Goal: Check status: Check status

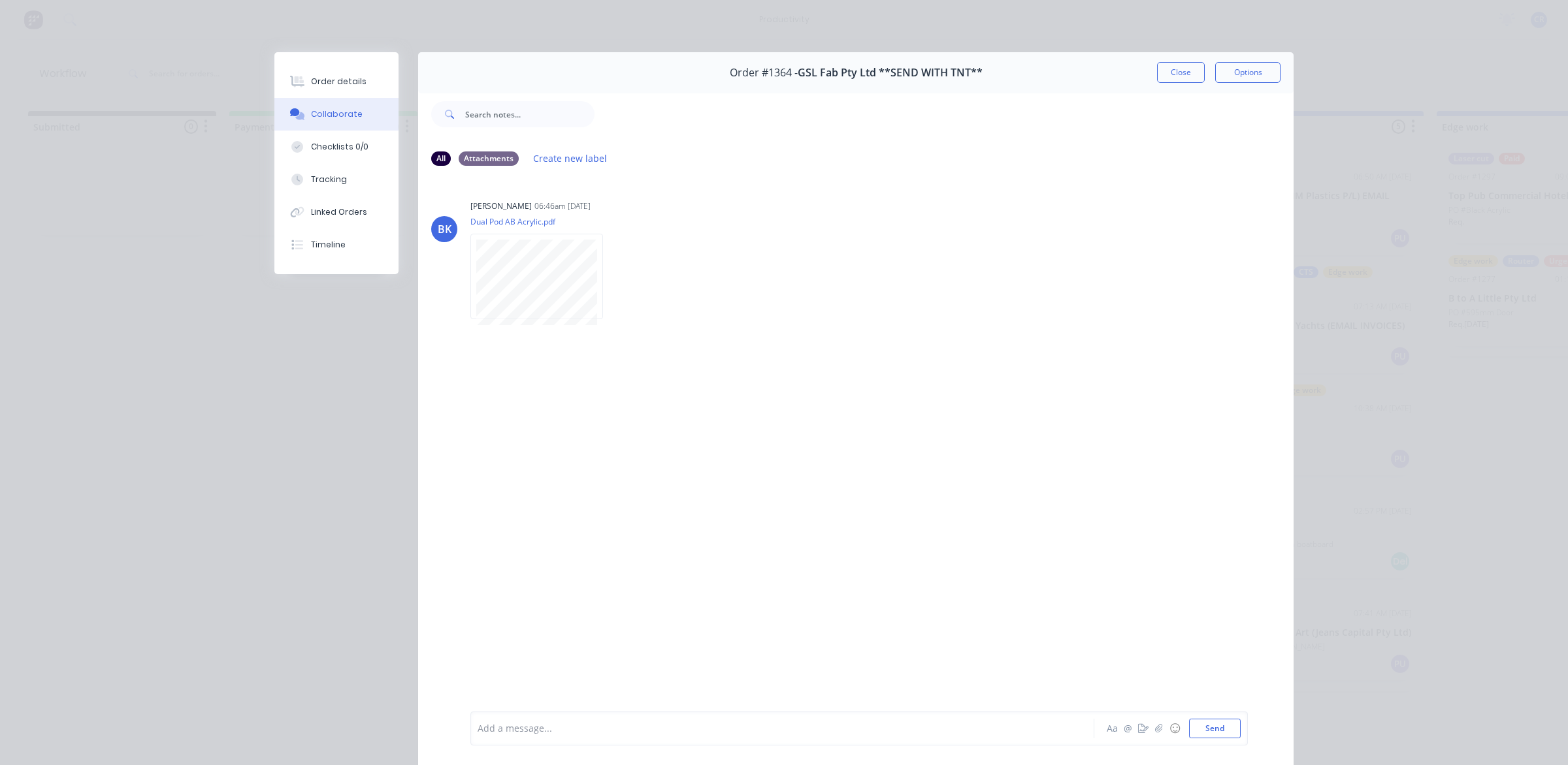
click at [311, 73] on button "Order details" at bounding box center [337, 81] width 124 height 33
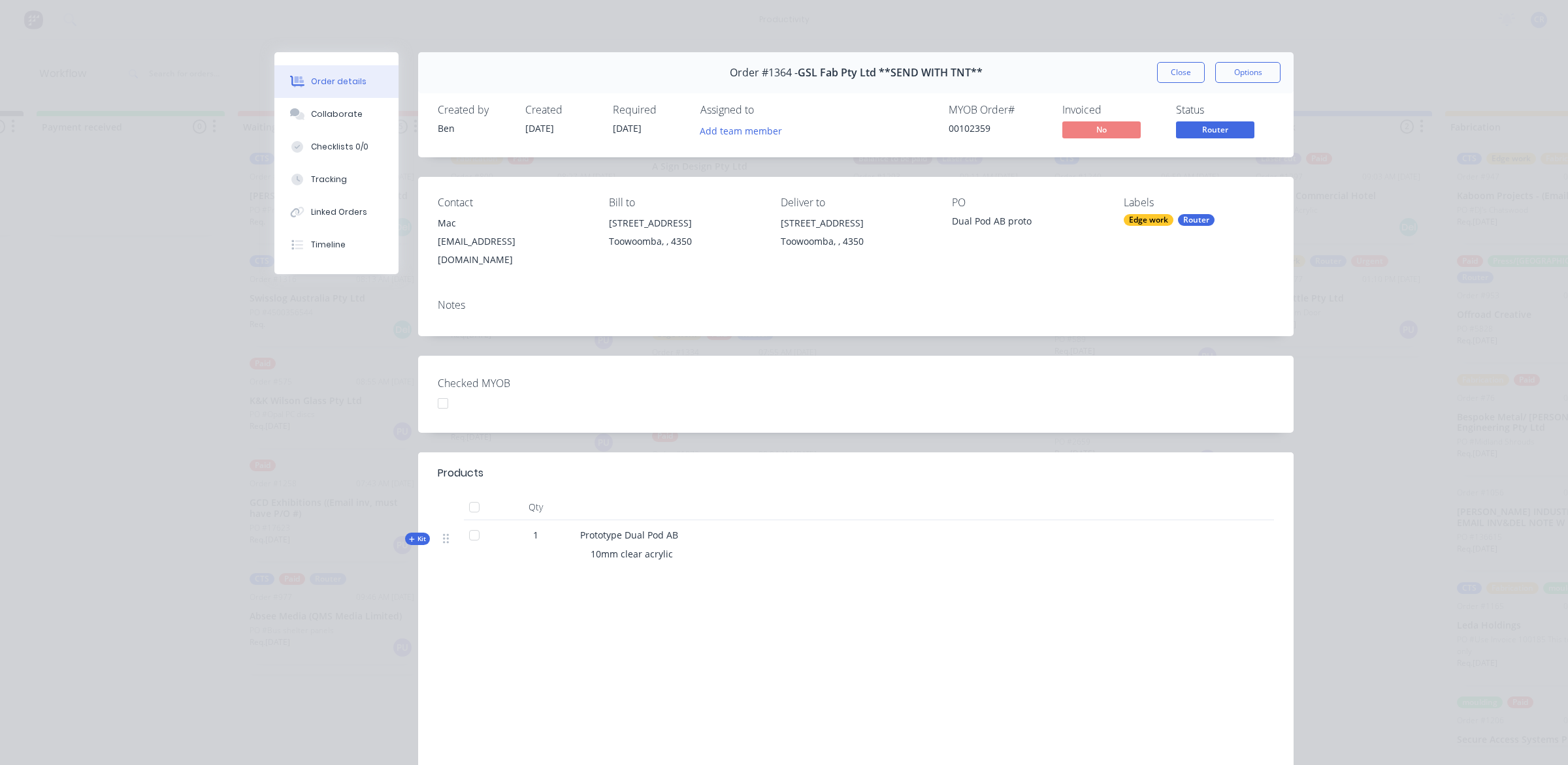
click at [1170, 61] on div "Order #1364 - GSL Fab Pty Ltd **SEND WITH TNT** Close Options" at bounding box center [856, 73] width 875 height 41
click at [1168, 70] on button "Close" at bounding box center [1181, 73] width 48 height 21
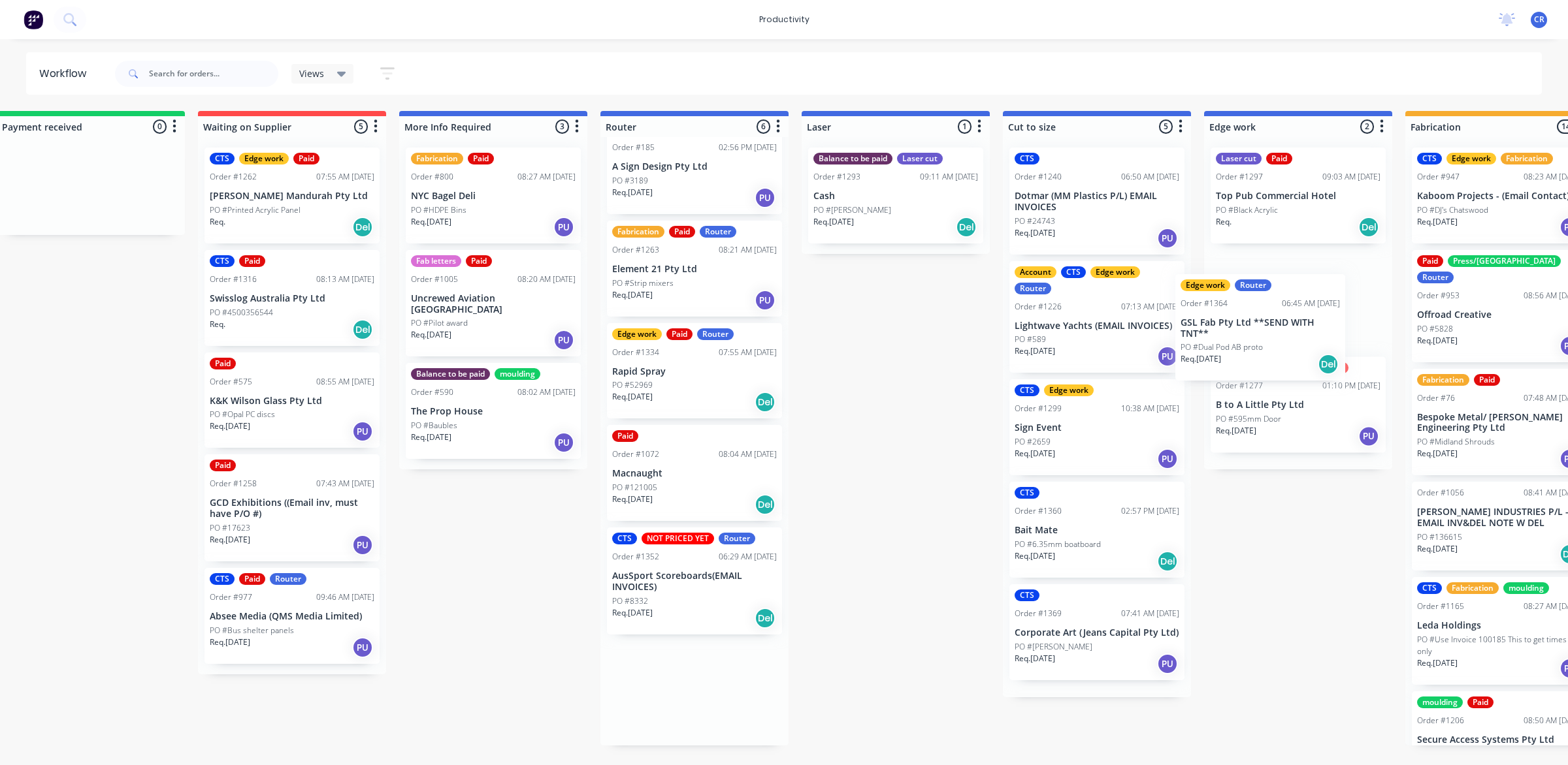
drag, startPoint x: 720, startPoint y: 696, endPoint x: 1343, endPoint y: 236, distance: 774.4
click at [1343, 236] on div "Submitted 0 Sort By Created date Required date Order number Customer name Most …" at bounding box center [1320, 428] width 3125 height 635
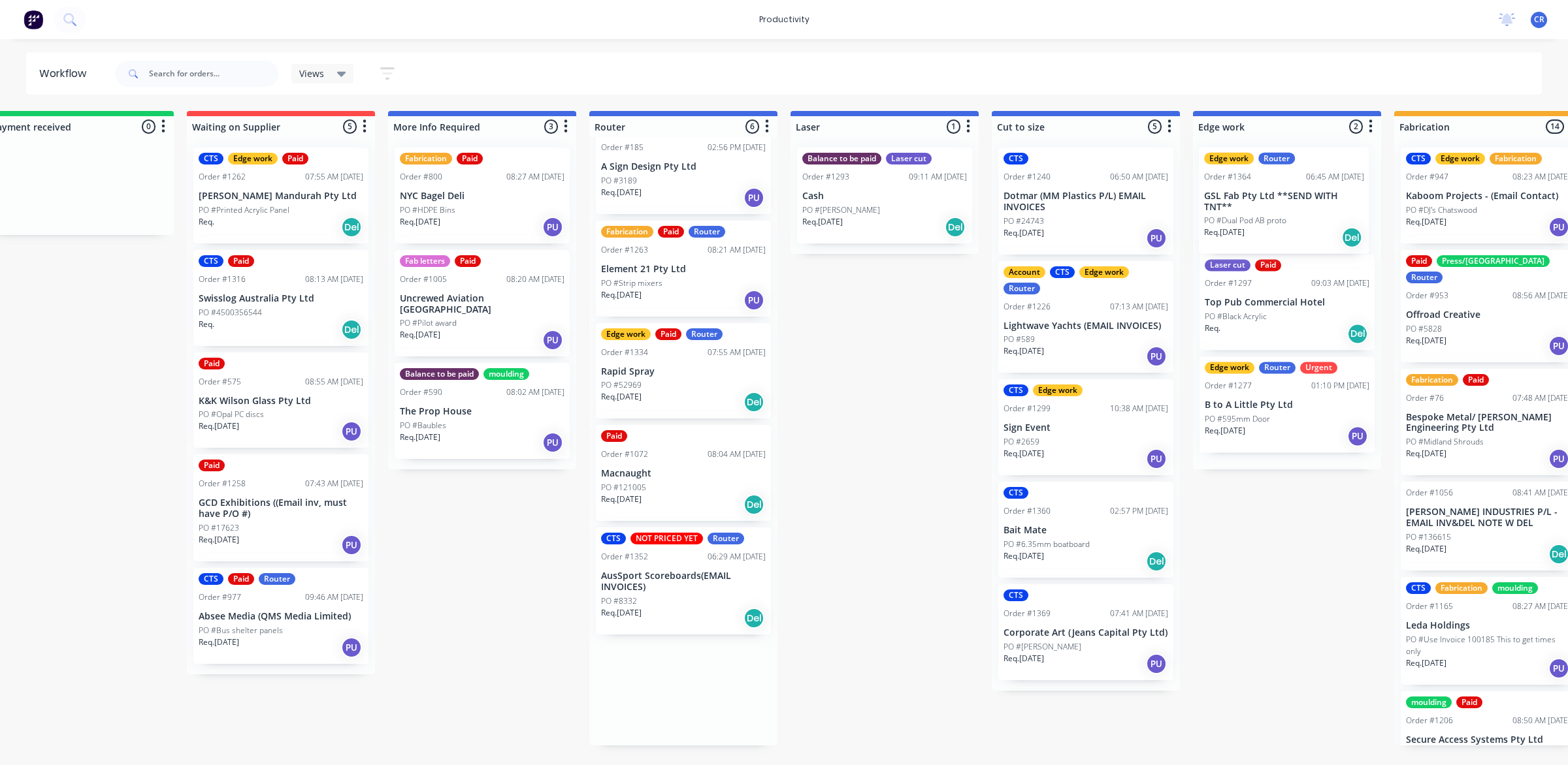
scroll to position [0, 0]
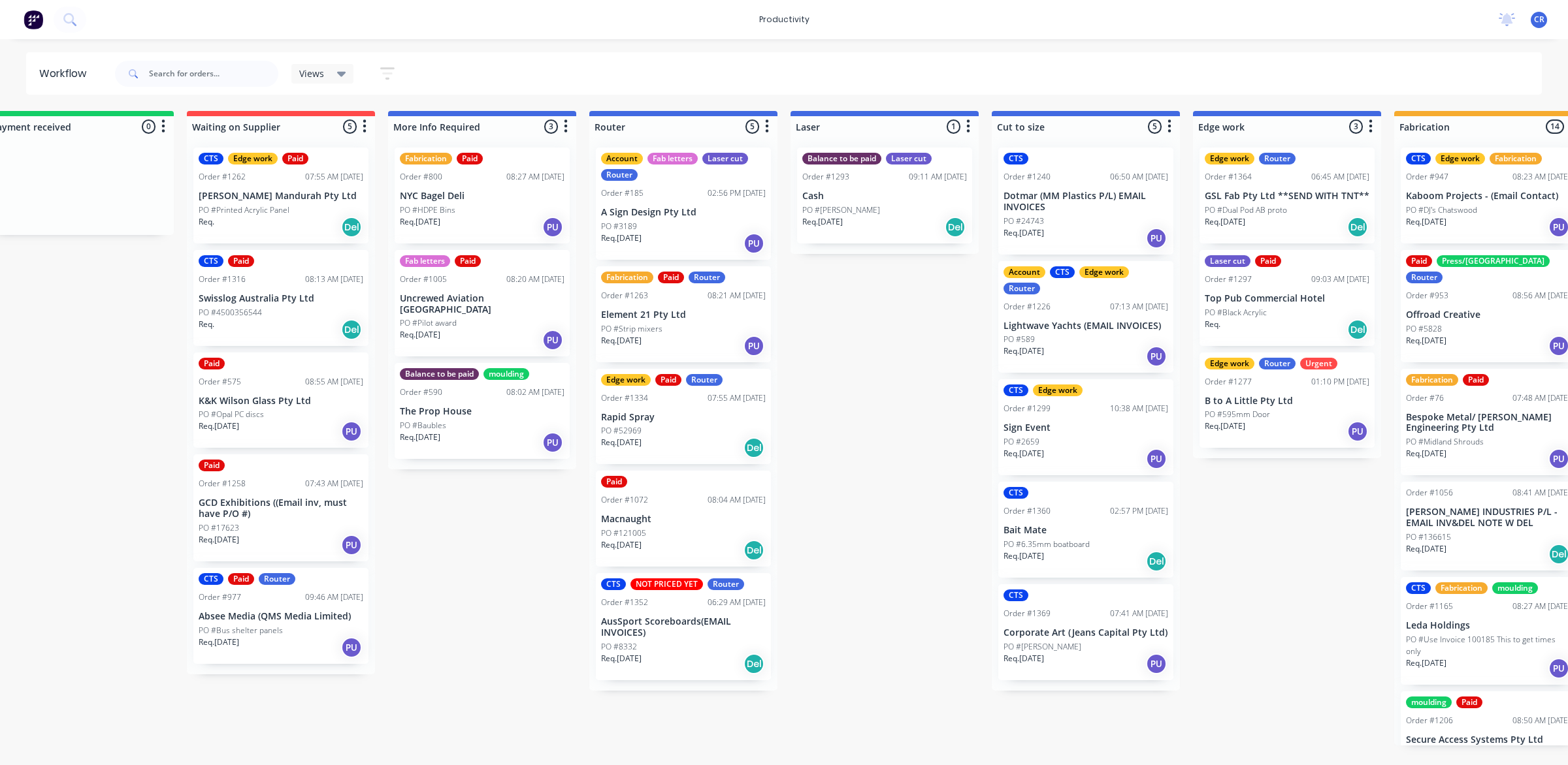
click at [681, 235] on div "Req. [DATE] PU" at bounding box center [683, 243] width 165 height 22
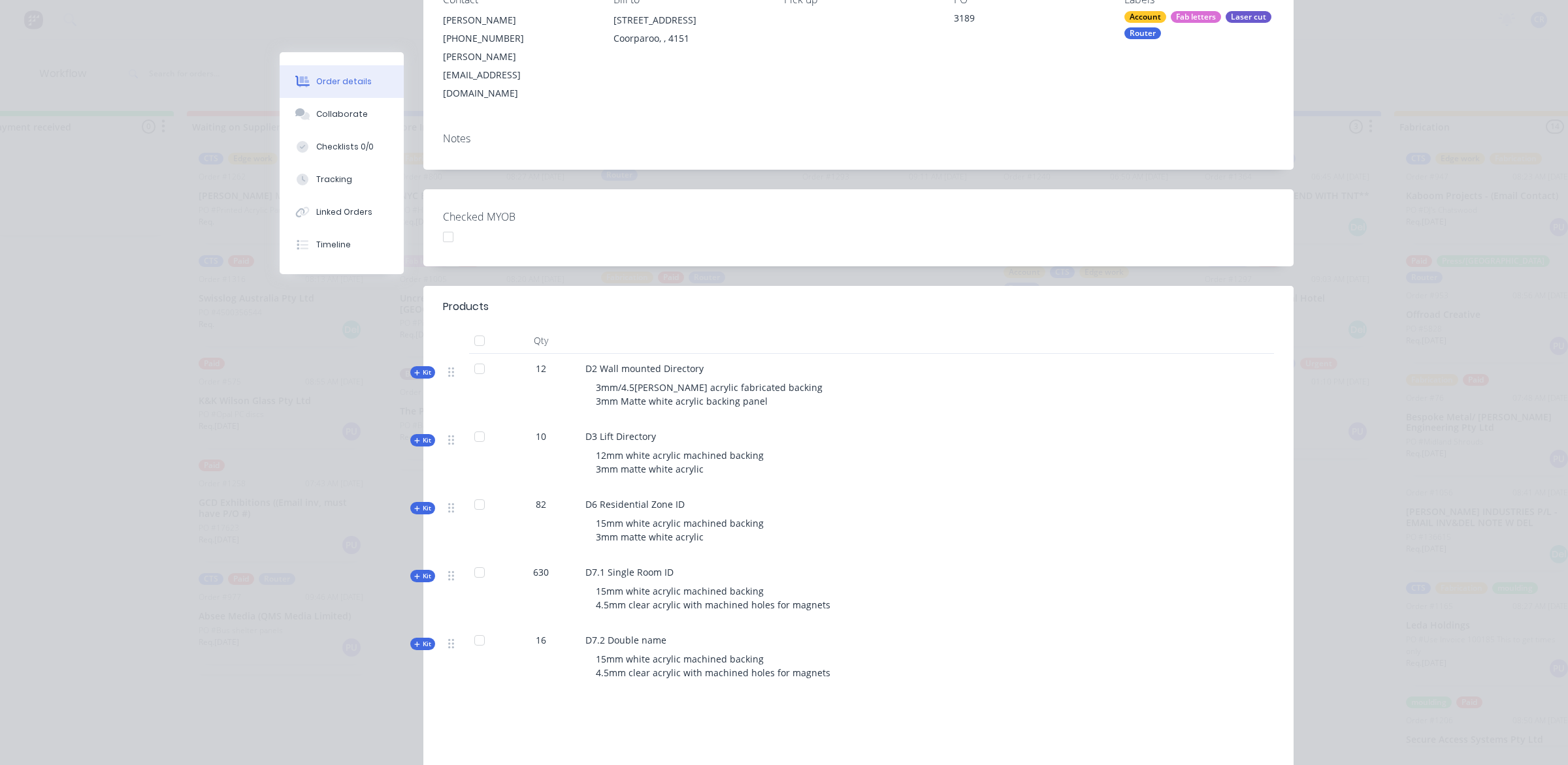
scroll to position [245, 0]
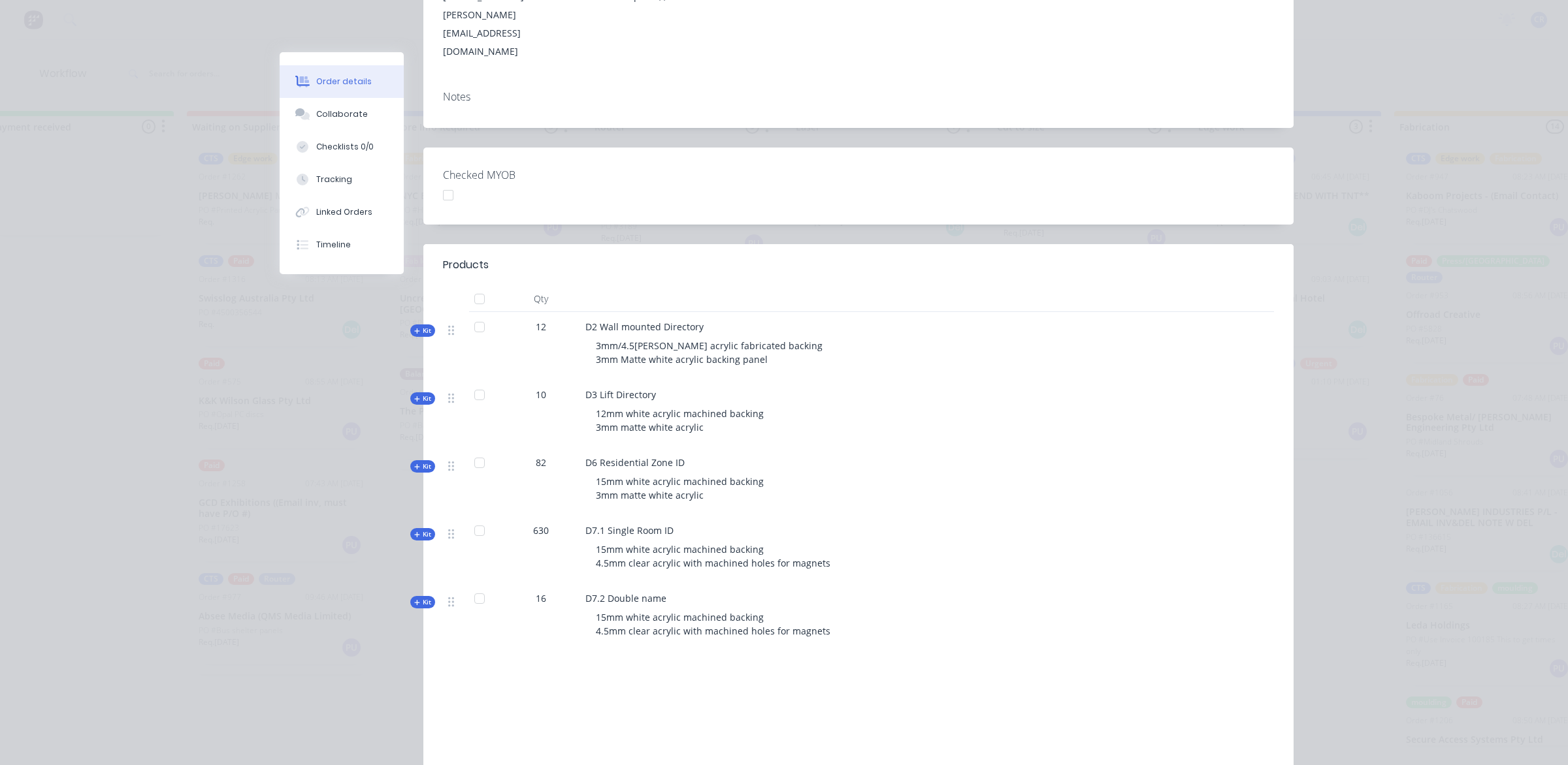
click at [469, 586] on div at bounding box center [479, 599] width 26 height 26
click at [474, 518] on div at bounding box center [479, 531] width 26 height 26
click at [472, 314] on div at bounding box center [479, 328] width 26 height 26
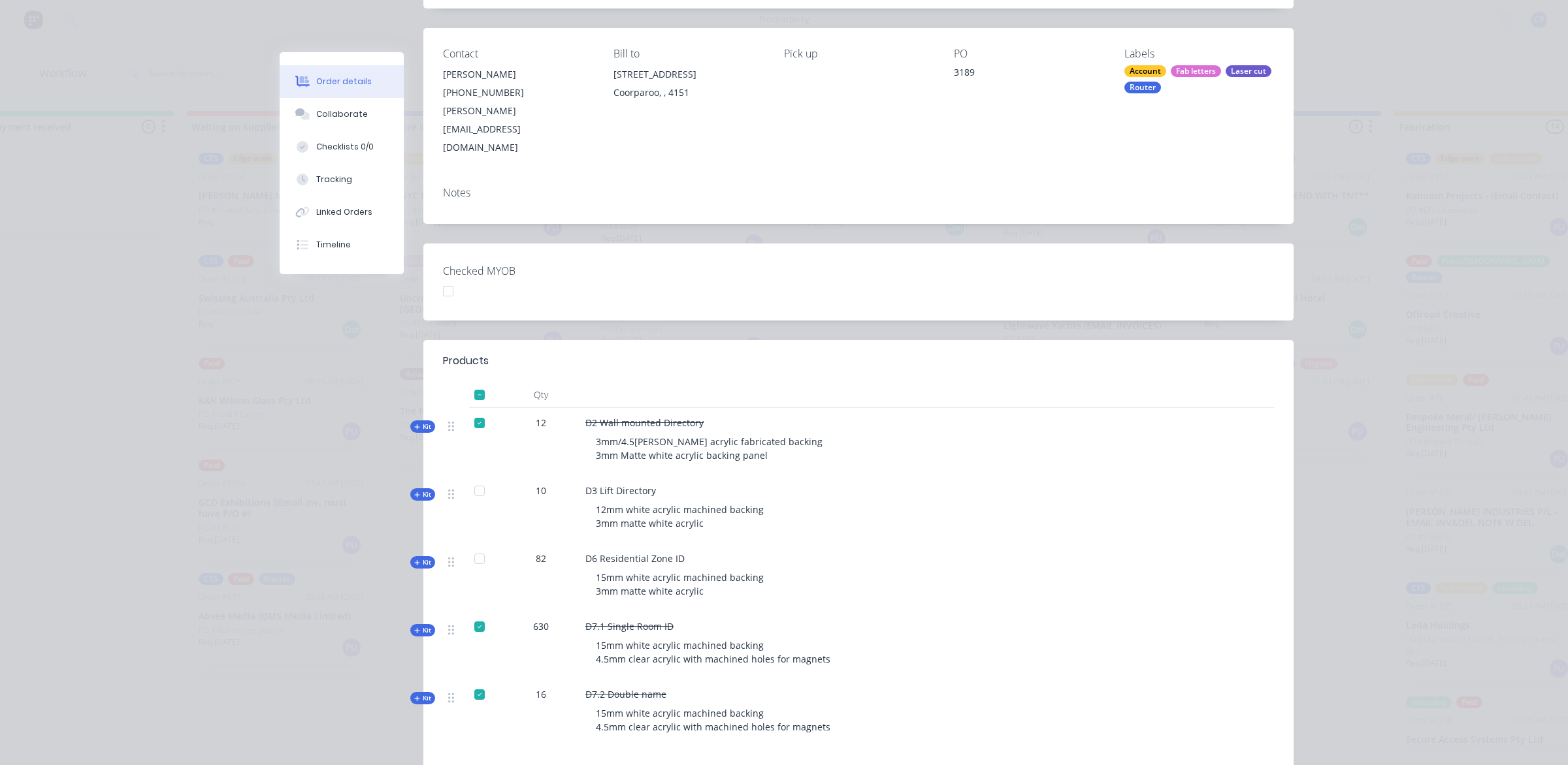
scroll to position [0, 0]
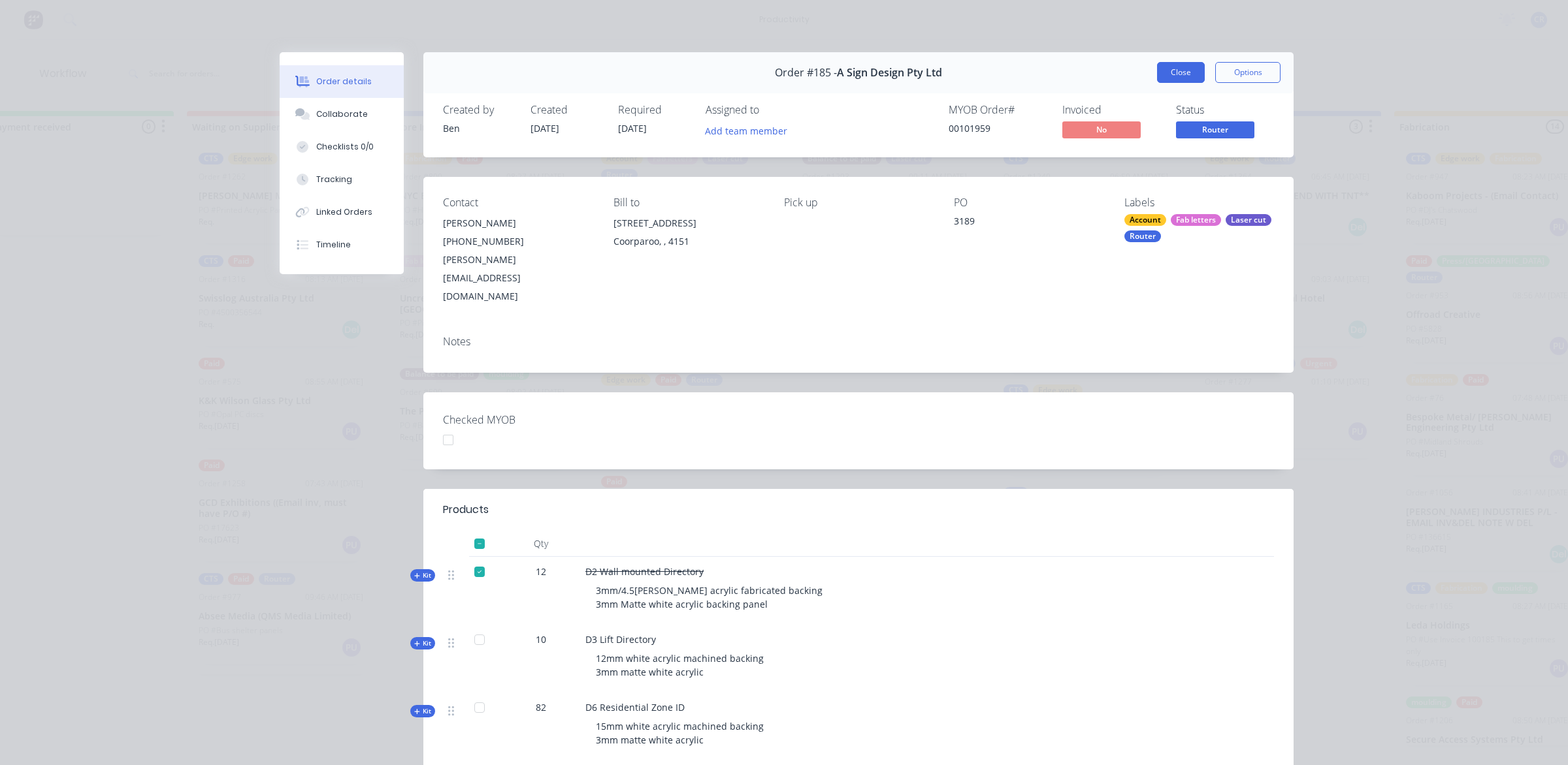
click at [1174, 72] on button "Close" at bounding box center [1181, 73] width 48 height 21
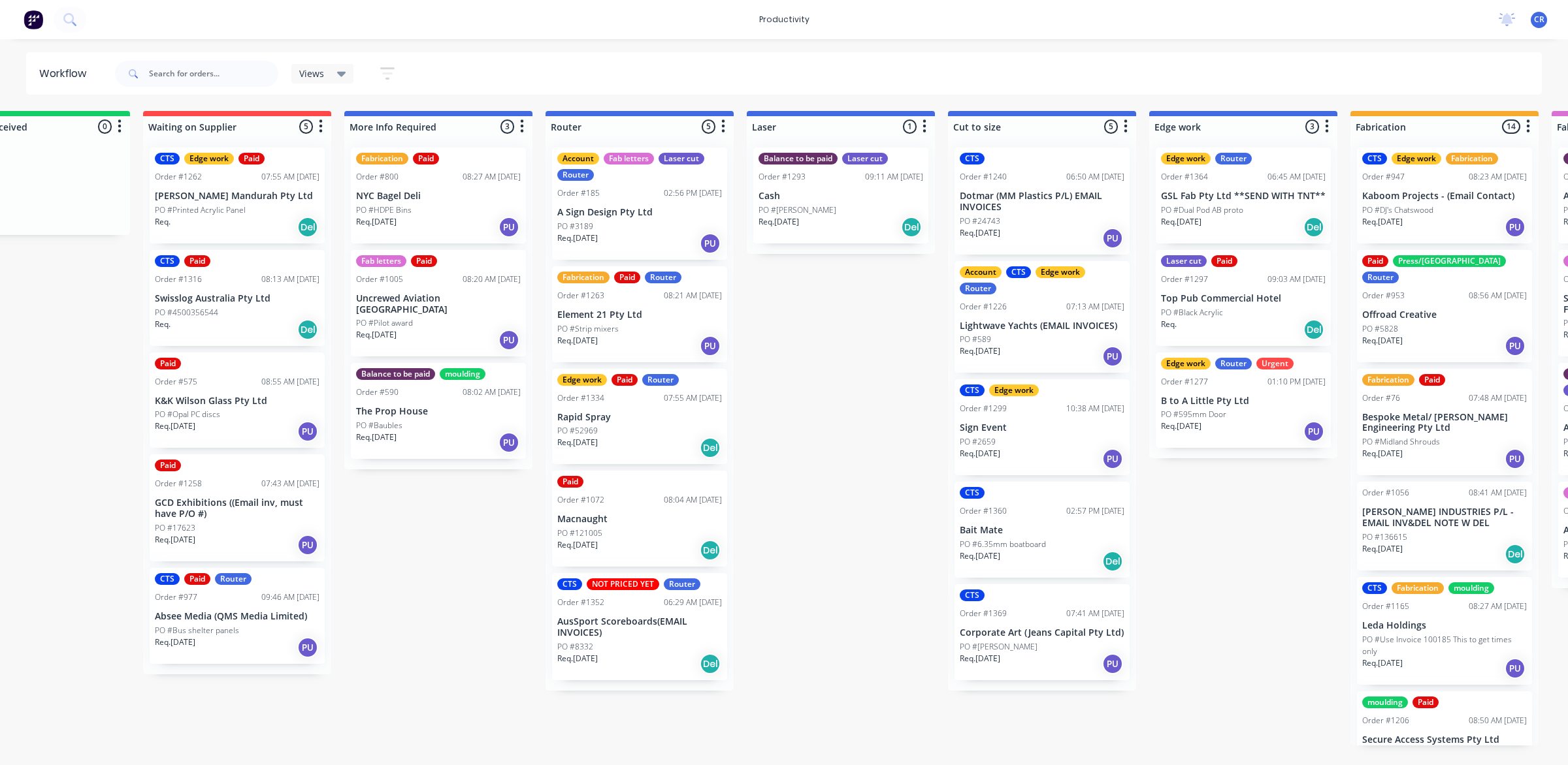
scroll to position [0, 325]
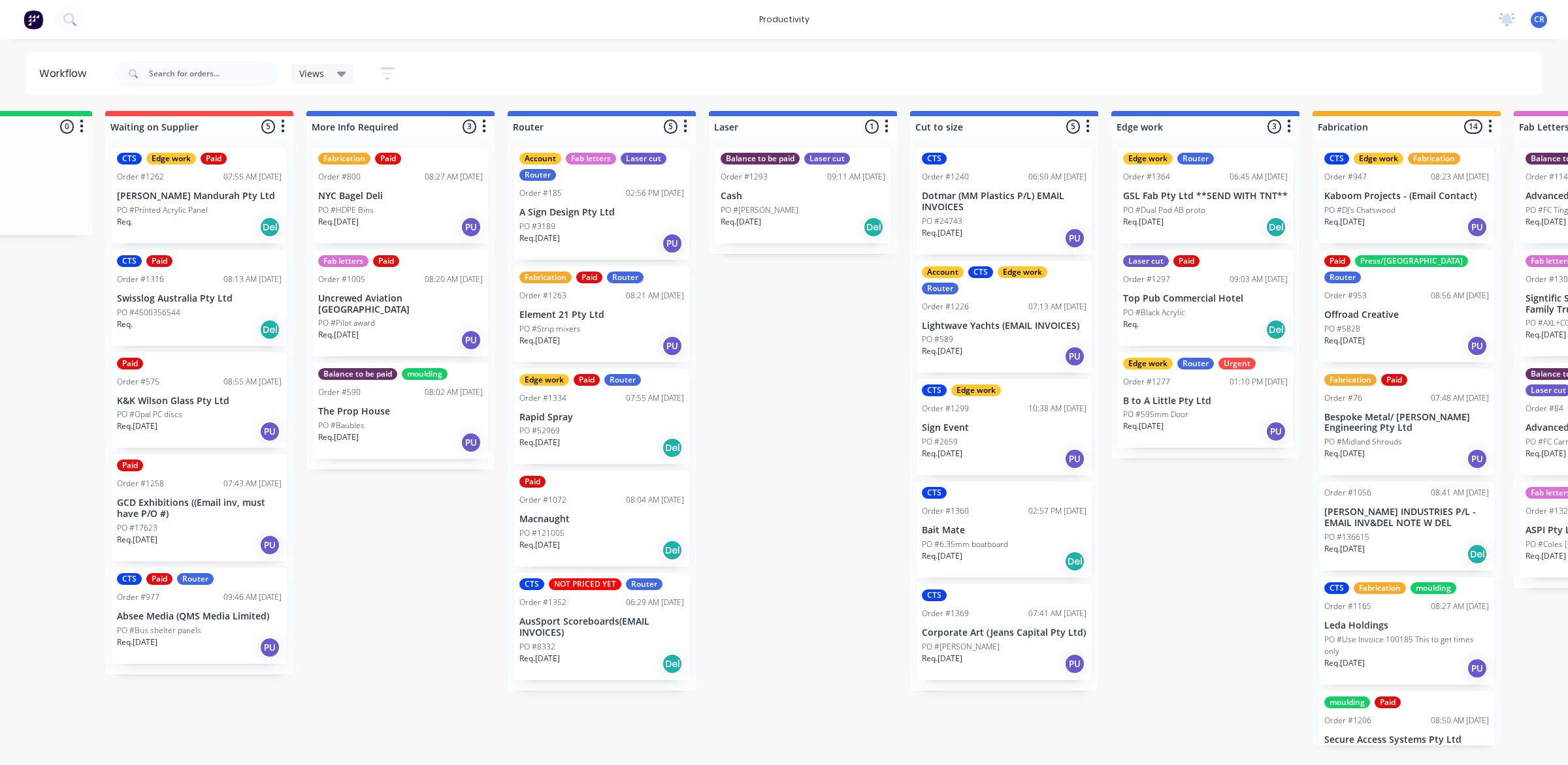
click at [1415, 310] on p "Offroad Creative" at bounding box center [1407, 315] width 165 height 11
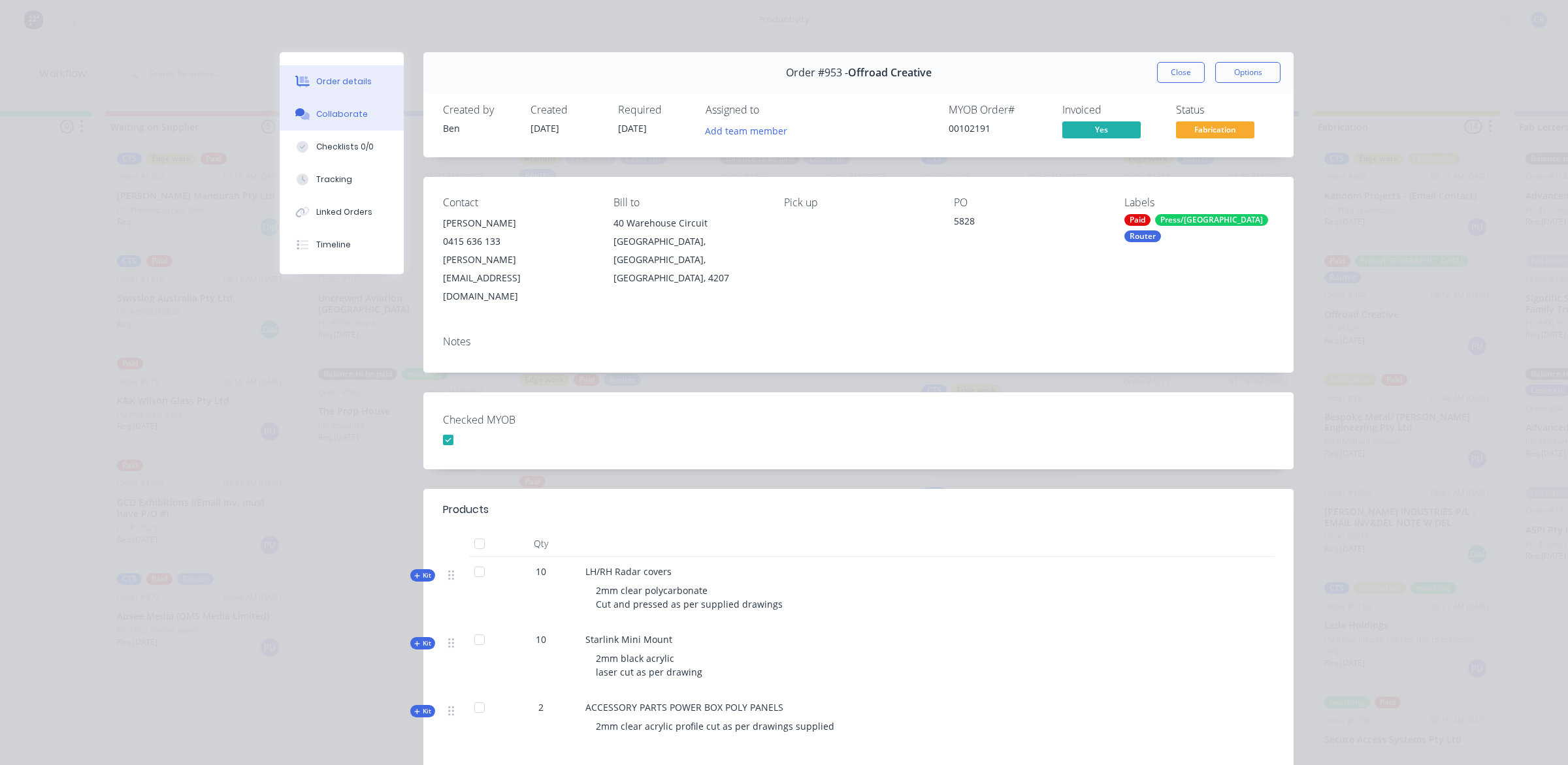
click at [338, 108] on div "Collaborate" at bounding box center [341, 114] width 51 height 11
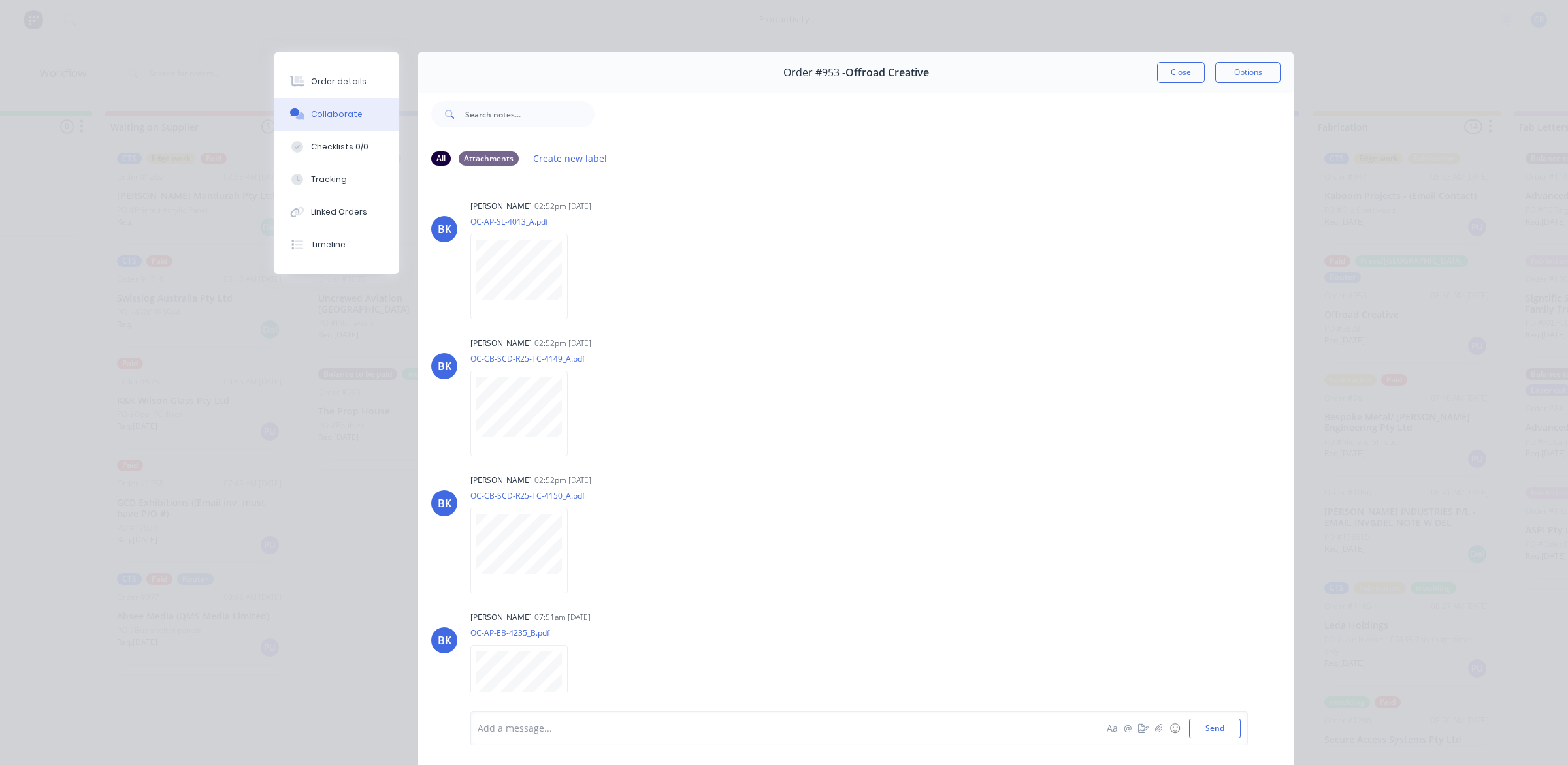
click at [1161, 73] on button "Close" at bounding box center [1181, 73] width 48 height 21
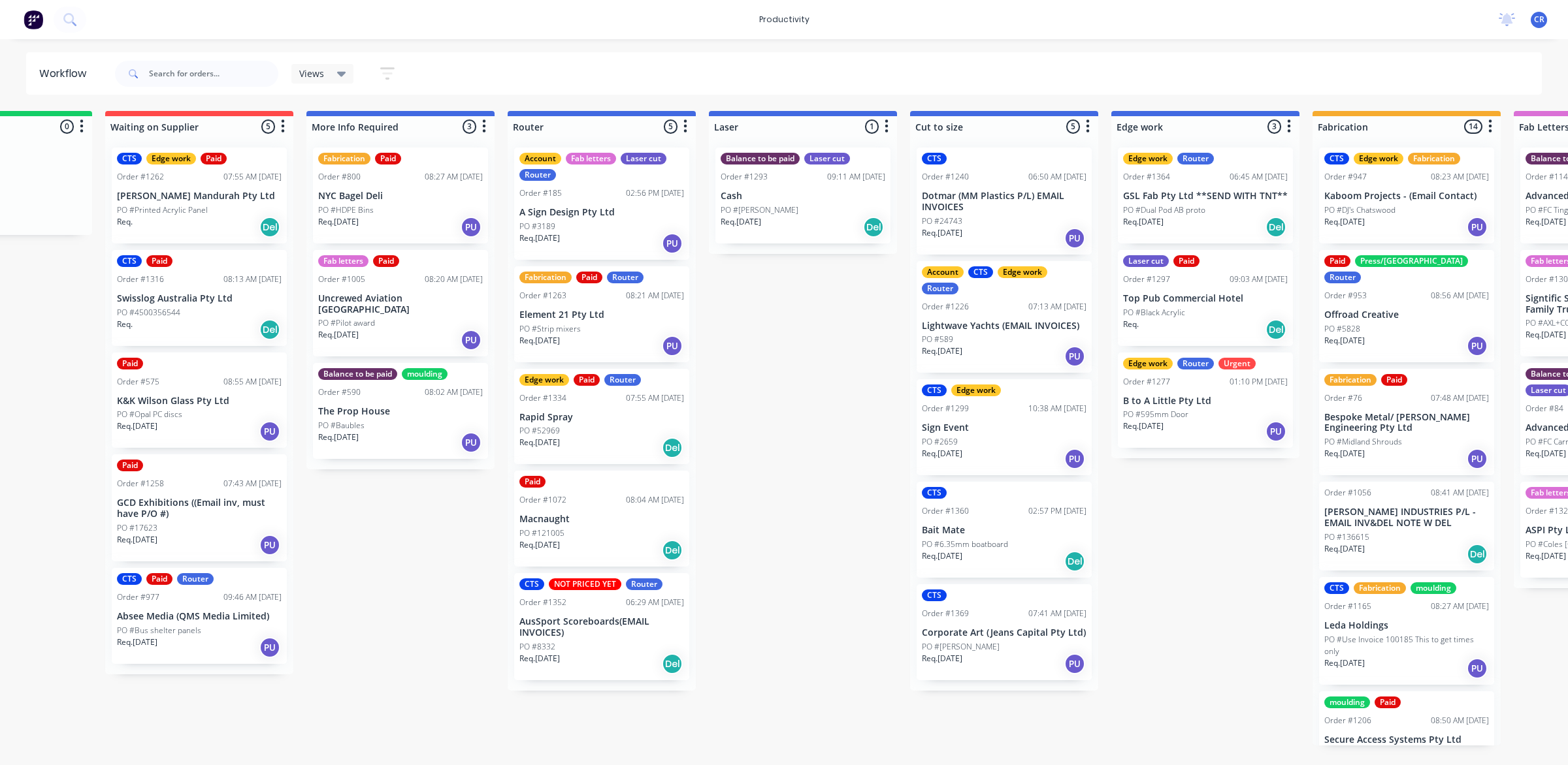
click at [765, 337] on div "Submitted 0 Sort By Created date Required date Order number Customer name Most …" at bounding box center [1227, 428] width 3125 height 635
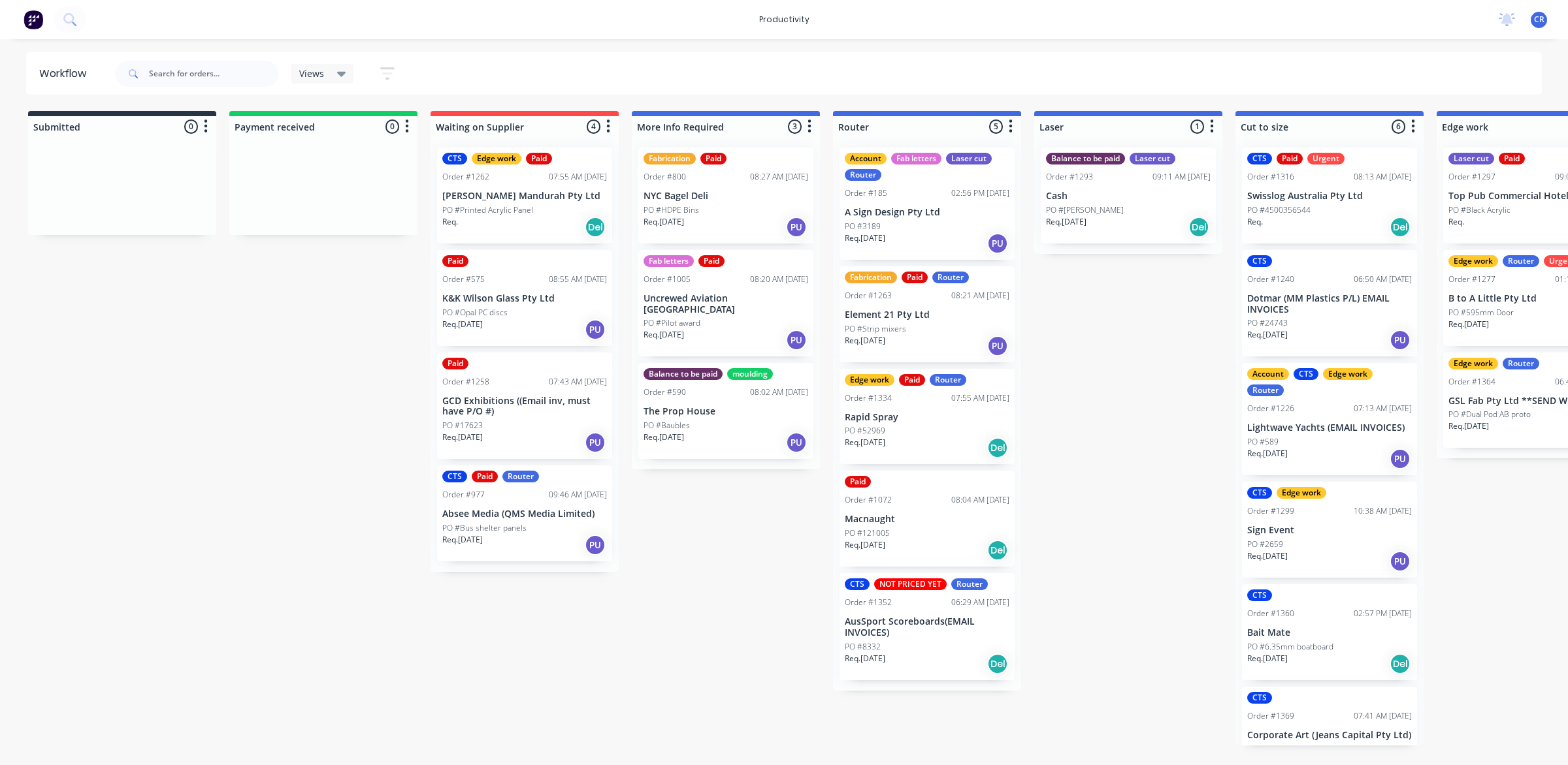
click at [785, 586] on div "Submitted 0 Sort By Created date Required date Order number Customer name Most …" at bounding box center [1553, 428] width 3125 height 635
